Goal: Task Accomplishment & Management: Use online tool/utility

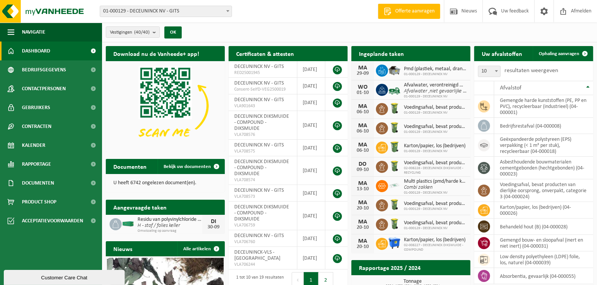
click at [446, 66] on span "Bekijk uw kalender" at bounding box center [437, 68] width 39 height 5
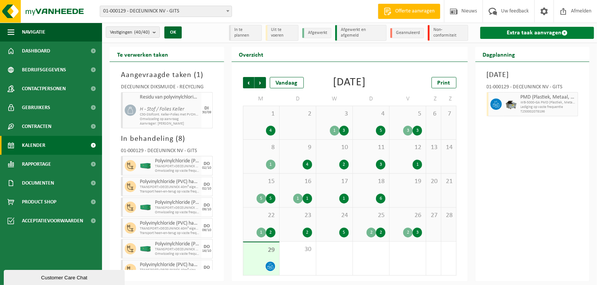
click at [549, 34] on link "Extra taak aanvragen" at bounding box center [537, 33] width 114 height 12
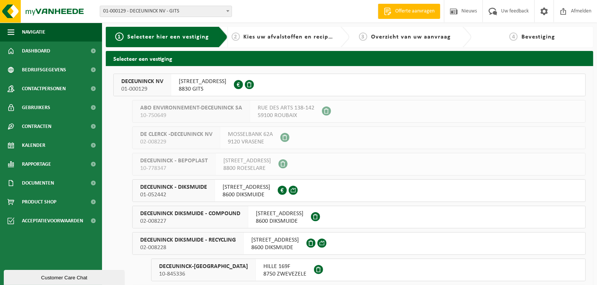
click at [160, 79] on span "DECEUNINCK NV" at bounding box center [142, 82] width 42 height 8
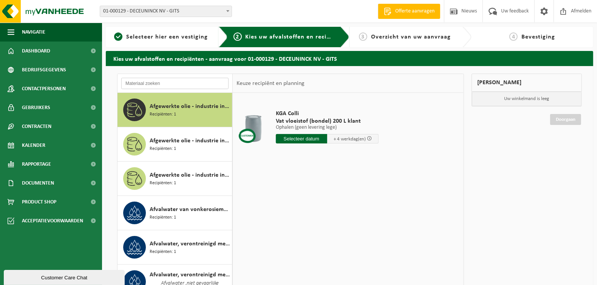
click at [172, 83] on input "text" at bounding box center [174, 83] width 107 height 11
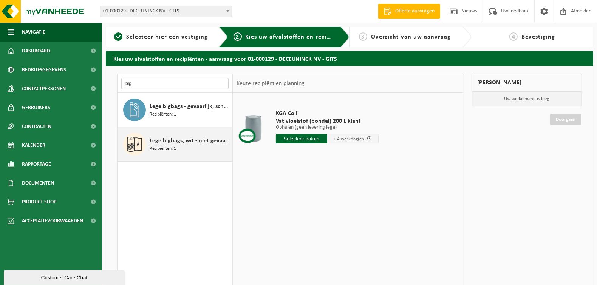
type input "big"
click at [193, 139] on span "Lege bigbags, wit - niet gevaarlijk - los" at bounding box center [190, 140] width 81 height 9
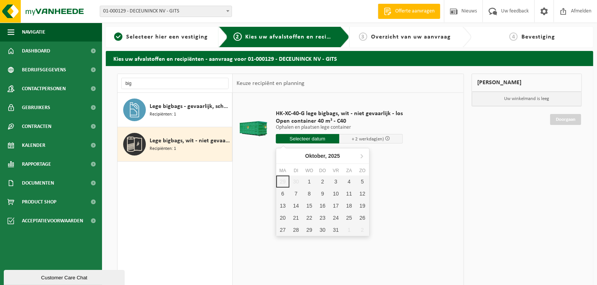
click at [320, 139] on input "text" at bounding box center [307, 138] width 63 height 9
click at [310, 180] on div "1" at bounding box center [309, 182] width 13 height 12
type input "Van 2025-10-01"
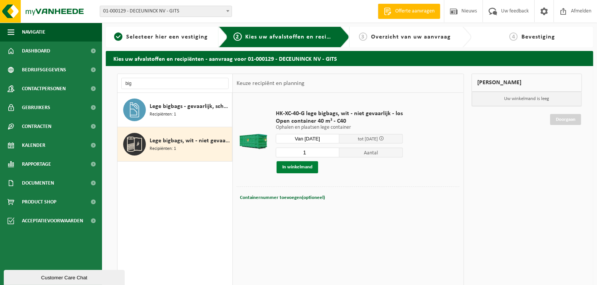
click at [306, 165] on button "In winkelmand" at bounding box center [298, 167] width 42 height 12
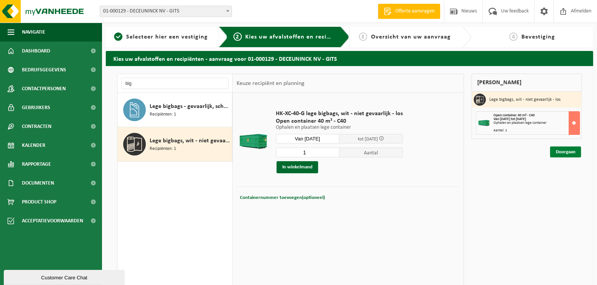
click at [569, 153] on link "Doorgaan" at bounding box center [565, 152] width 31 height 11
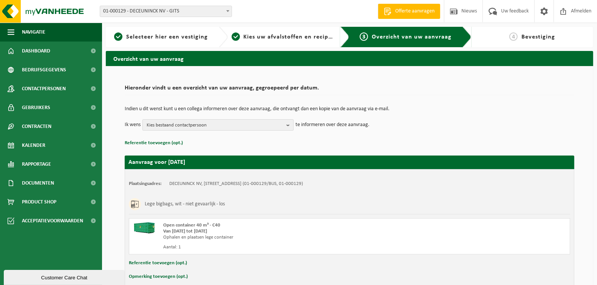
click at [288, 124] on b "button" at bounding box center [289, 125] width 7 height 11
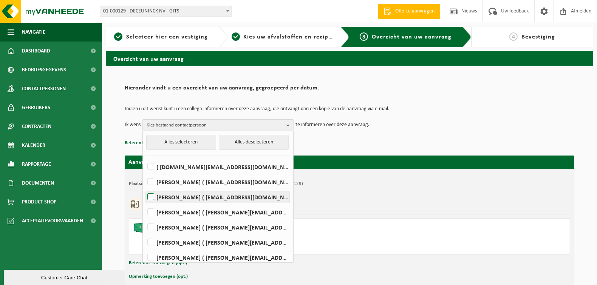
click at [152, 198] on label "LORENZO DE WISPELAERE ( lorenzo.dewispelaere@deceuninck.com )" at bounding box center [218, 197] width 144 height 11
click at [145, 188] on input "LORENZO DE WISPELAERE ( lorenzo.dewispelaere@deceuninck.com )" at bounding box center [144, 187] width 0 height 0
checkbox input "true"
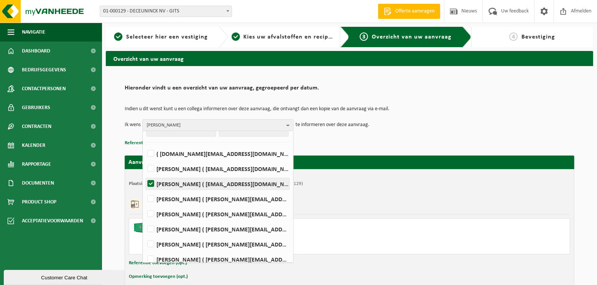
scroll to position [19, 0]
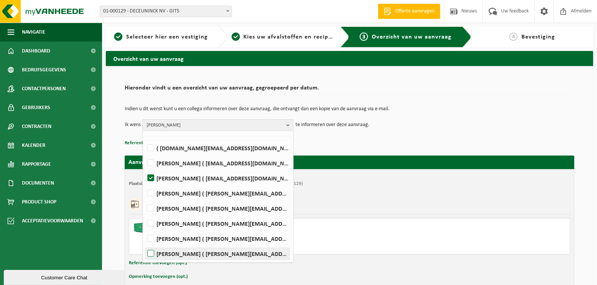
click at [150, 256] on label "PIETER VERZYCK ( pieter.verzyck@deceuninck.com )" at bounding box center [218, 253] width 144 height 11
click at [145, 245] on input "PIETER VERZYCK ( pieter.verzyck@deceuninck.com )" at bounding box center [144, 244] width 0 height 0
checkbox input "true"
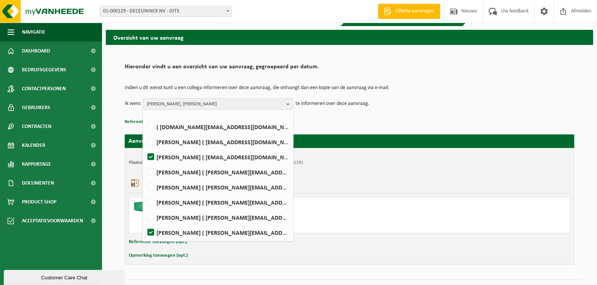
scroll to position [38, 0]
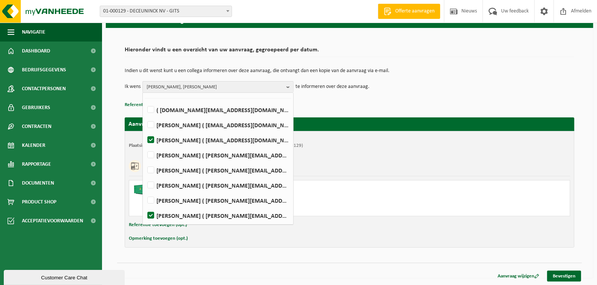
click at [548, 143] on div "Plaatsingsadres: DECEUNINCK NV, 8830 GITS, BRUGGESTEENWEG 360 (01-000129/BUS, 0…" at bounding box center [349, 146] width 441 height 6
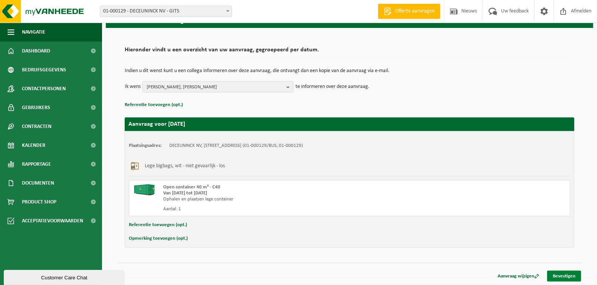
click at [563, 276] on link "Bevestigen" at bounding box center [564, 276] width 34 height 11
